Goal: Information Seeking & Learning: Check status

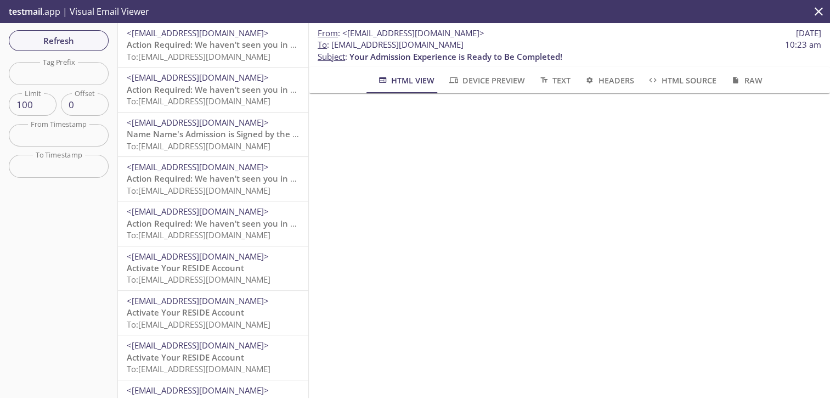
click at [330, 46] on span "To : [EMAIL_ADDRESS][DOMAIN_NAME] 10:23 am" at bounding box center [569, 45] width 503 height 12
click at [91, 41] on span "Refresh" at bounding box center [59, 40] width 82 height 14
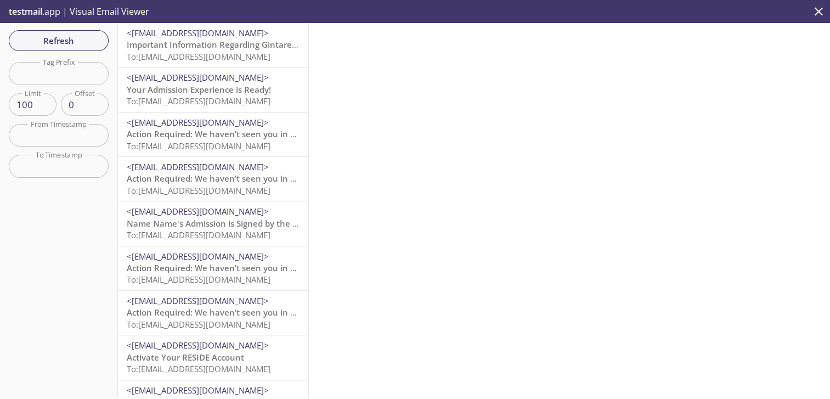
click at [240, 59] on span "To: [EMAIL_ADDRESS][DOMAIN_NAME]" at bounding box center [199, 56] width 144 height 11
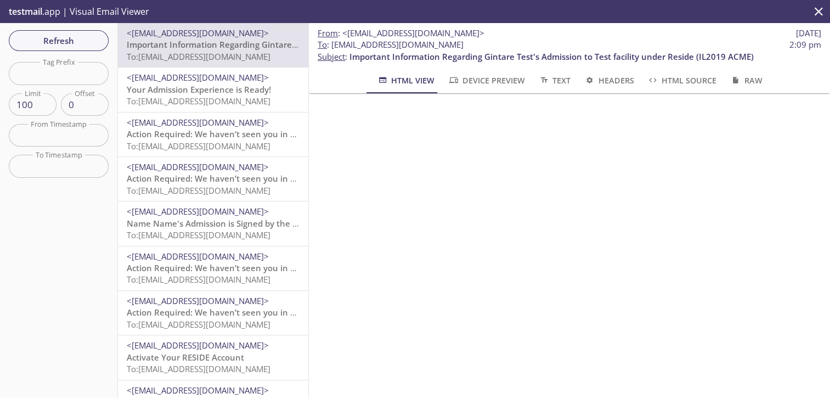
click at [208, 86] on span "Your Admission Experience is Ready!" at bounding box center [199, 89] width 144 height 11
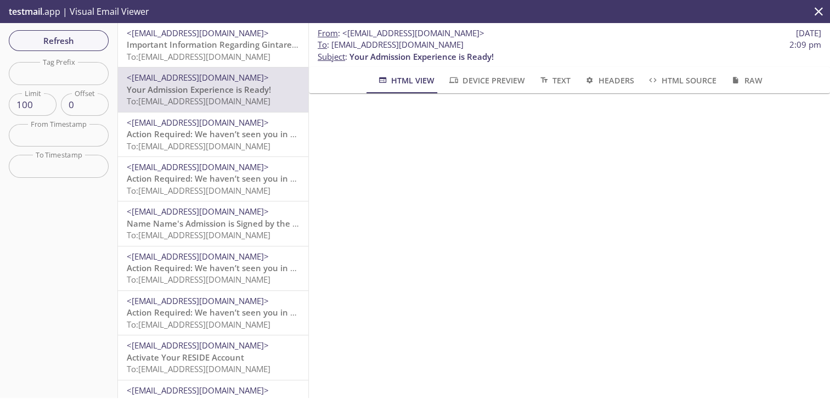
click at [226, 42] on span "Important Information Regarding Gintare Test's Admission to Test facility under…" at bounding box center [329, 44] width 404 height 11
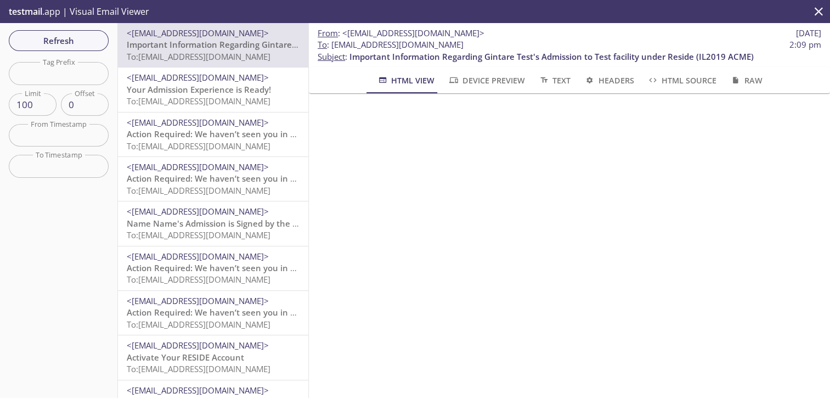
click at [202, 82] on span "<[EMAIL_ADDRESS][DOMAIN_NAME]>" at bounding box center [198, 77] width 142 height 11
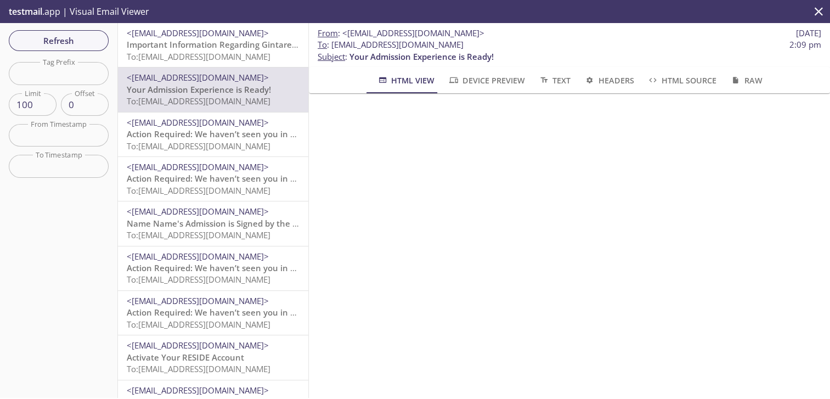
click at [229, 60] on span "To: [EMAIL_ADDRESS][DOMAIN_NAME]" at bounding box center [199, 56] width 144 height 11
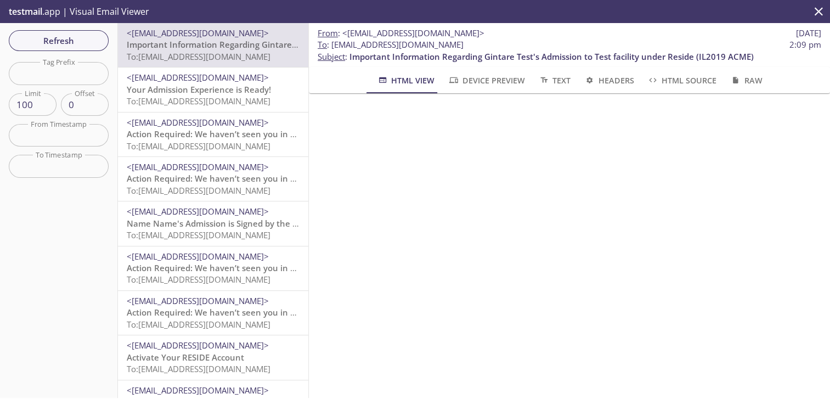
drag, startPoint x: 520, startPoint y: 42, endPoint x: 331, endPoint y: 44, distance: 188.7
click at [331, 44] on span "To : [EMAIL_ADDRESS][DOMAIN_NAME] 2:09 pm" at bounding box center [569, 45] width 503 height 12
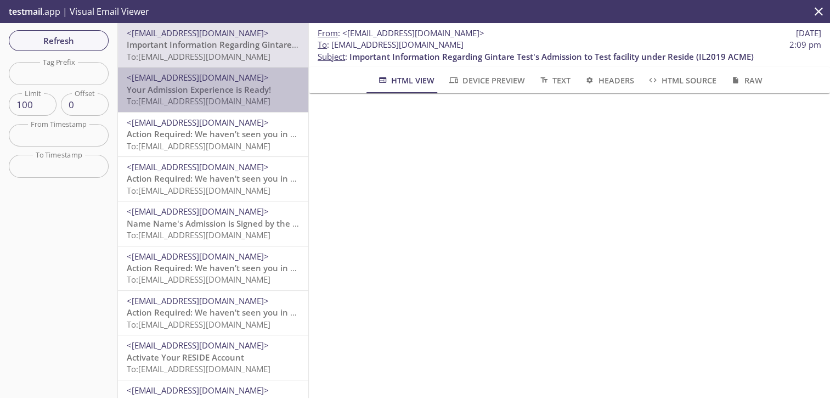
click at [254, 96] on span "To: [EMAIL_ADDRESS][DOMAIN_NAME]" at bounding box center [199, 100] width 144 height 11
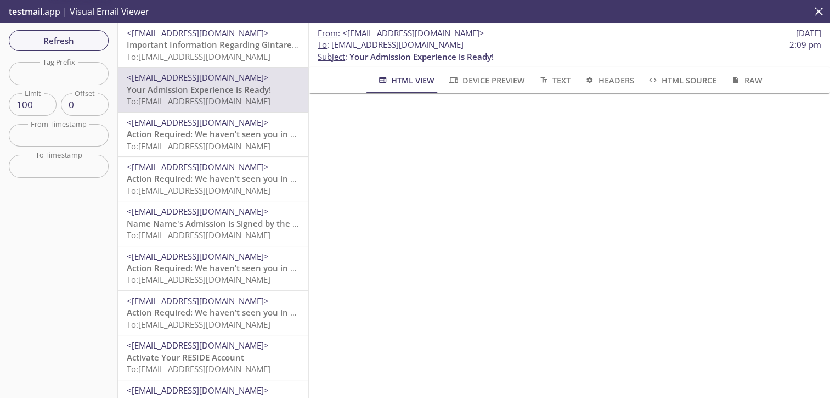
click at [256, 60] on span "To: [EMAIL_ADDRESS][DOMAIN_NAME]" at bounding box center [199, 56] width 144 height 11
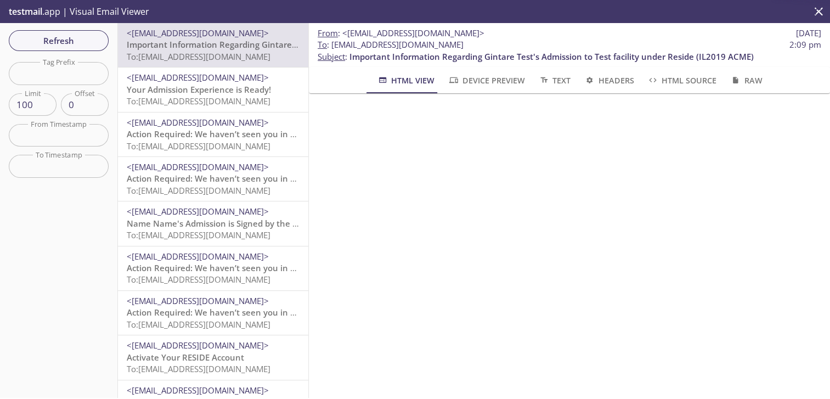
drag, startPoint x: 515, startPoint y: 47, endPoint x: 331, endPoint y: 47, distance: 184.3
click at [331, 47] on span "To : [EMAIL_ADDRESS][DOMAIN_NAME] 2:09 pm" at bounding box center [569, 45] width 503 height 12
copy span "[EMAIL_ADDRESS][DOMAIN_NAME]"
click at [82, 41] on span "Refresh" at bounding box center [59, 40] width 82 height 14
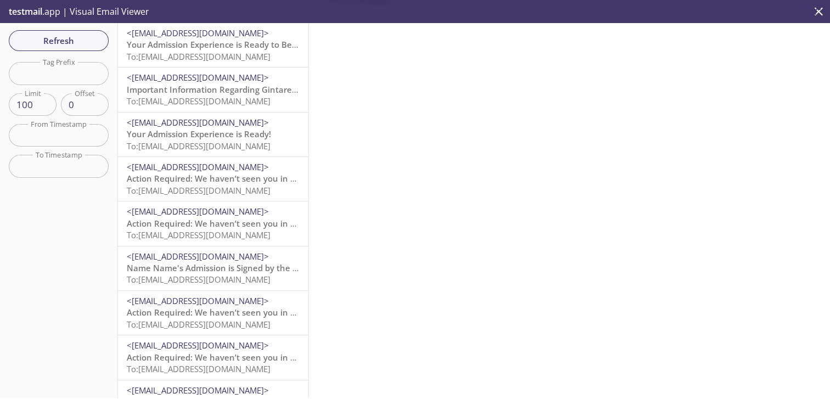
click at [222, 50] on span "Your Admission Experience is Ready to Be Completed!" at bounding box center [233, 44] width 213 height 11
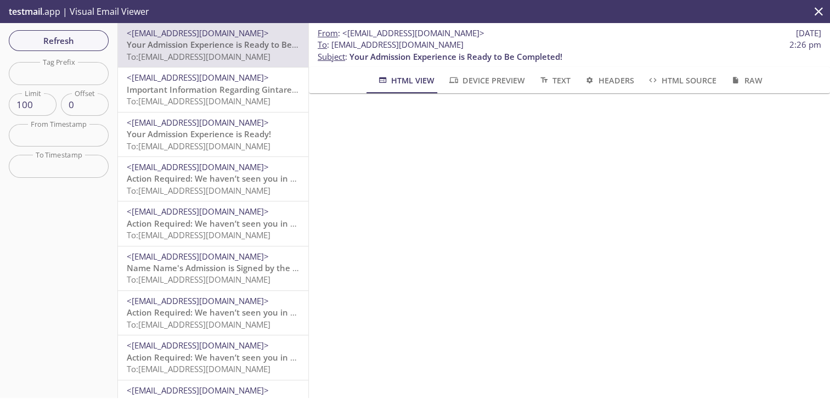
drag, startPoint x: 519, startPoint y: 47, endPoint x: 332, endPoint y: 45, distance: 187.6
click at [332, 45] on span "To : [EMAIL_ADDRESS][DOMAIN_NAME] 2:26 pm" at bounding box center [569, 45] width 503 height 12
click at [91, 42] on span "Refresh" at bounding box center [59, 40] width 82 height 14
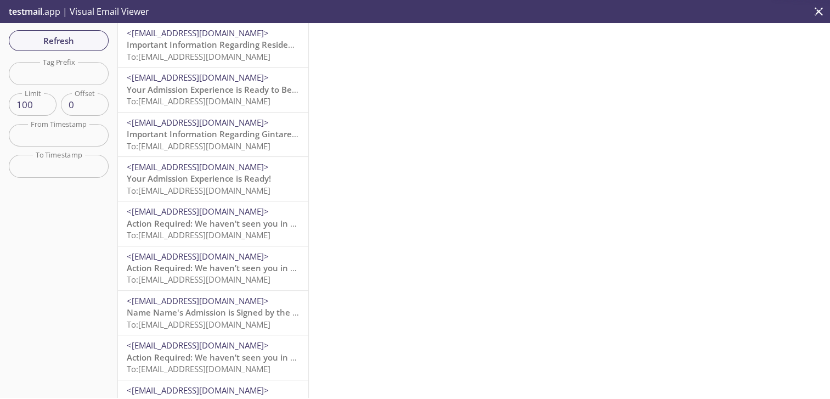
click at [240, 50] on span "Important Information Regarding Resident Test's Admission to Acme test (IL2019 …" at bounding box center [301, 44] width 349 height 11
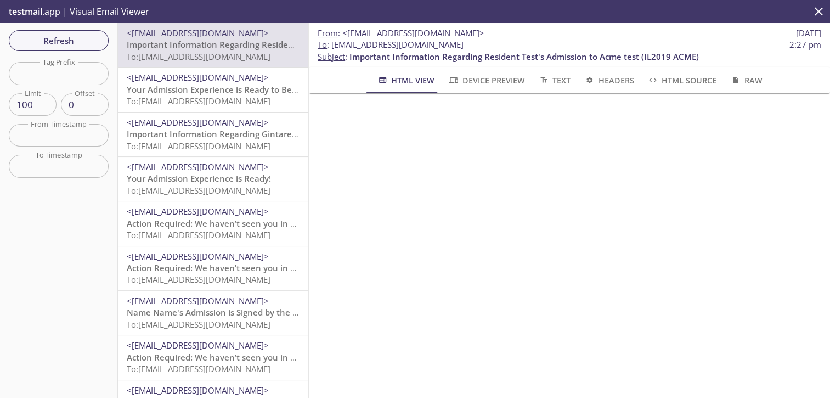
drag, startPoint x: 523, startPoint y: 44, endPoint x: 331, endPoint y: 46, distance: 191.4
click at [331, 46] on span "To : [EMAIL_ADDRESS][DOMAIN_NAME] 2:27 pm" at bounding box center [569, 45] width 503 height 12
copy span "[EMAIL_ADDRESS][DOMAIN_NAME]"
click at [83, 38] on span "Refresh" at bounding box center [59, 40] width 82 height 14
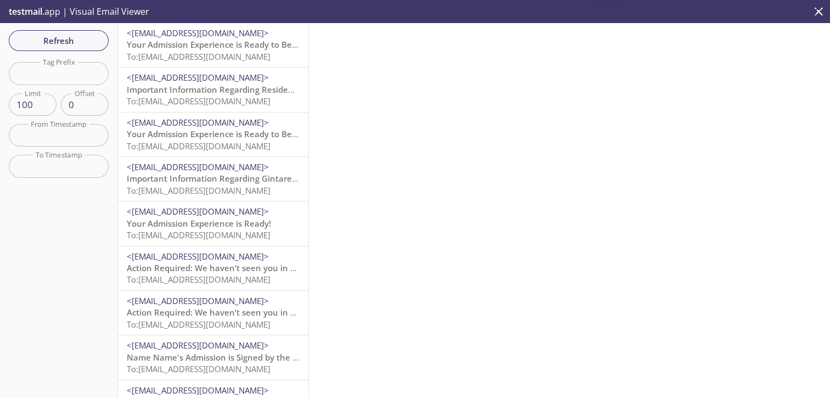
click at [191, 39] on span "Your Admission Experience is Ready to Be Completed!" at bounding box center [233, 44] width 213 height 11
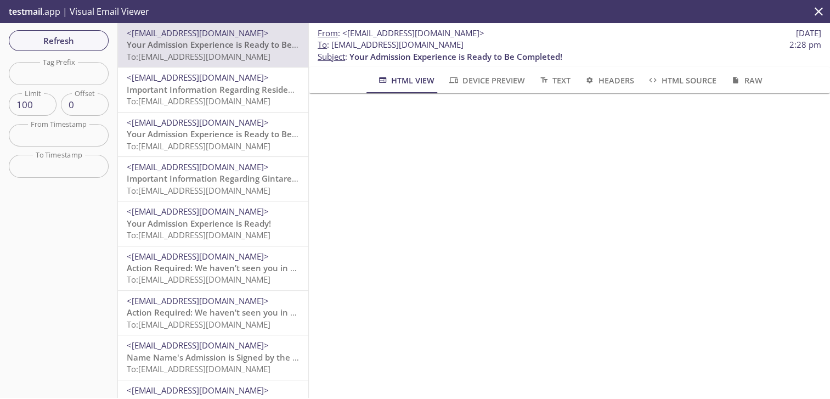
drag, startPoint x: 561, startPoint y: 100, endPoint x: 548, endPoint y: 91, distance: 15.4
click at [560, 100] on div at bounding box center [569, 392] width 521 height 599
